Goal: Task Accomplishment & Management: Manage account settings

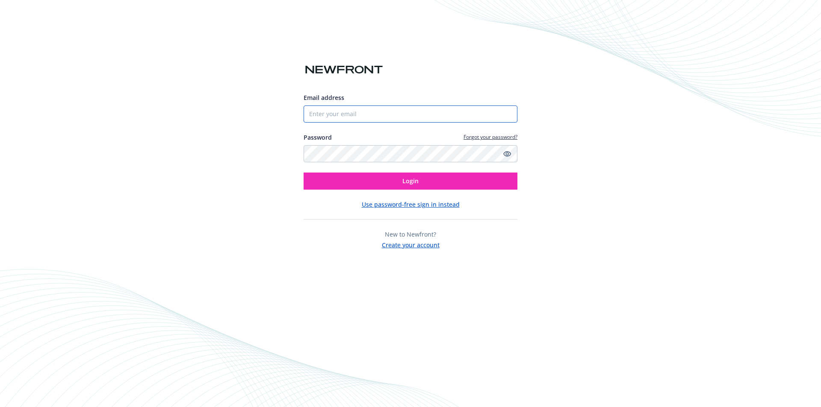
click at [344, 115] on input "Email address" at bounding box center [411, 114] width 214 height 17
type input "[EMAIL_ADDRESS][DOMAIN_NAME]"
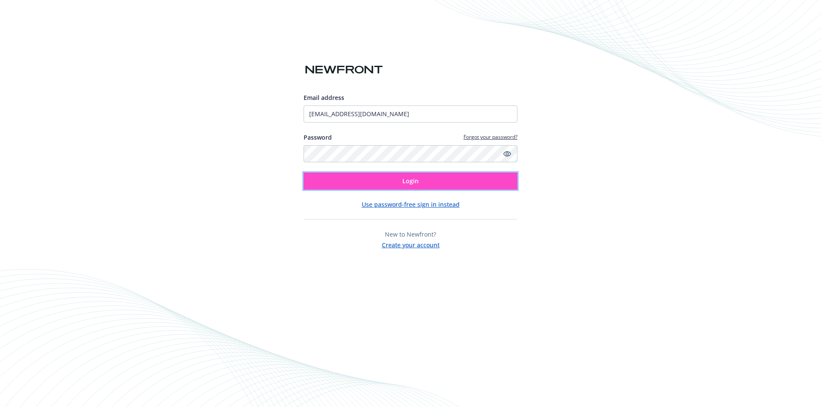
click at [413, 185] on button "Login" at bounding box center [411, 181] width 214 height 17
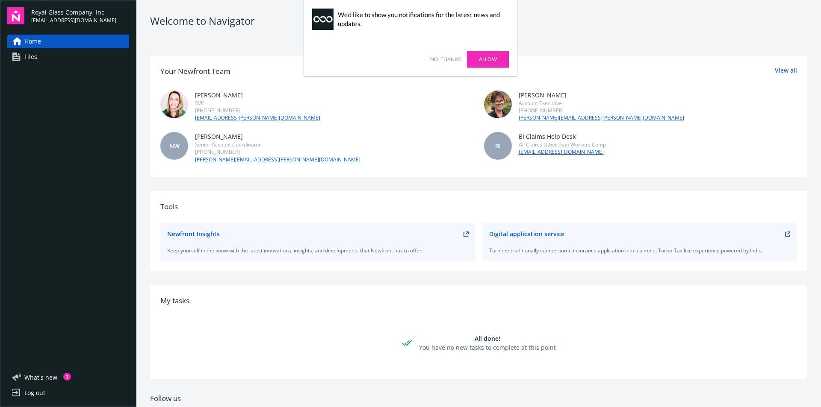
click at [433, 56] on link "No, thanks" at bounding box center [445, 60] width 30 height 8
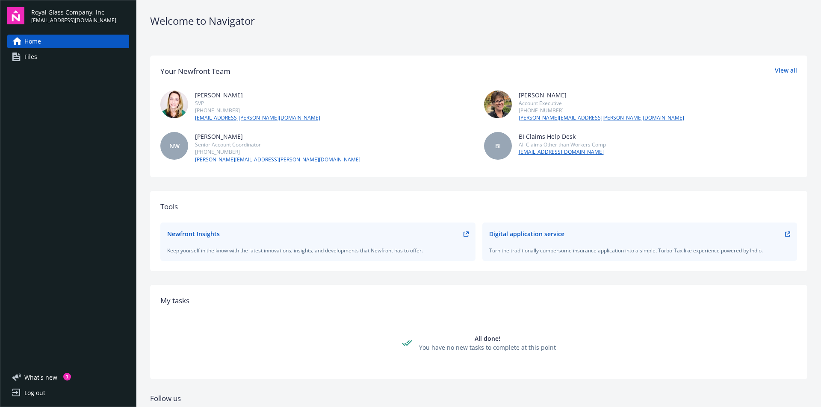
click at [30, 395] on div "Log out" at bounding box center [34, 394] width 21 height 14
